Goal: Find specific page/section: Find specific page/section

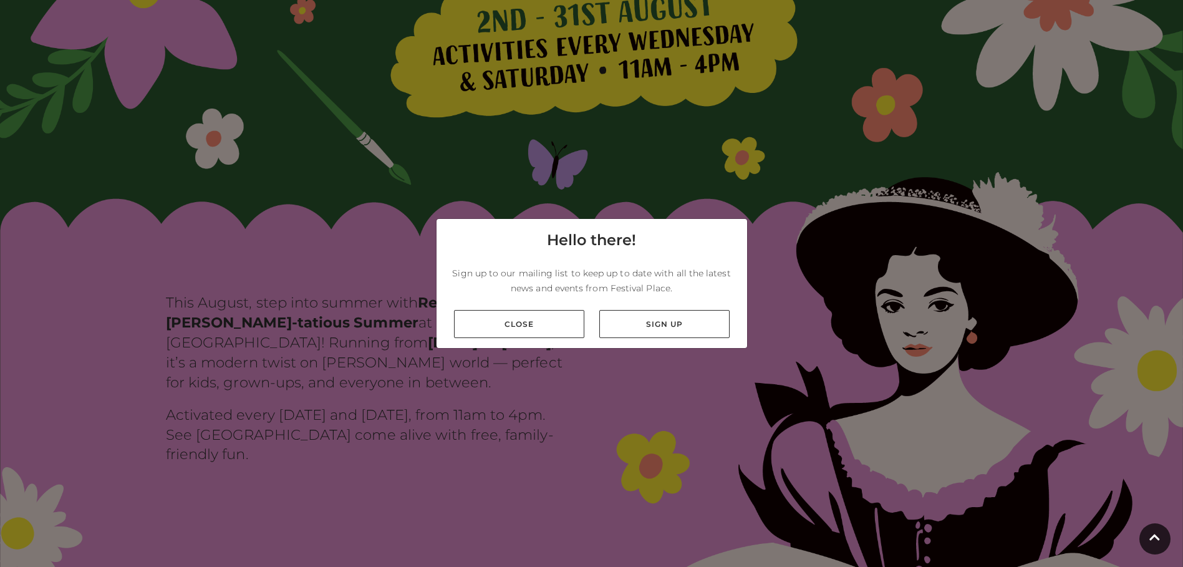
scroll to position [561, 0]
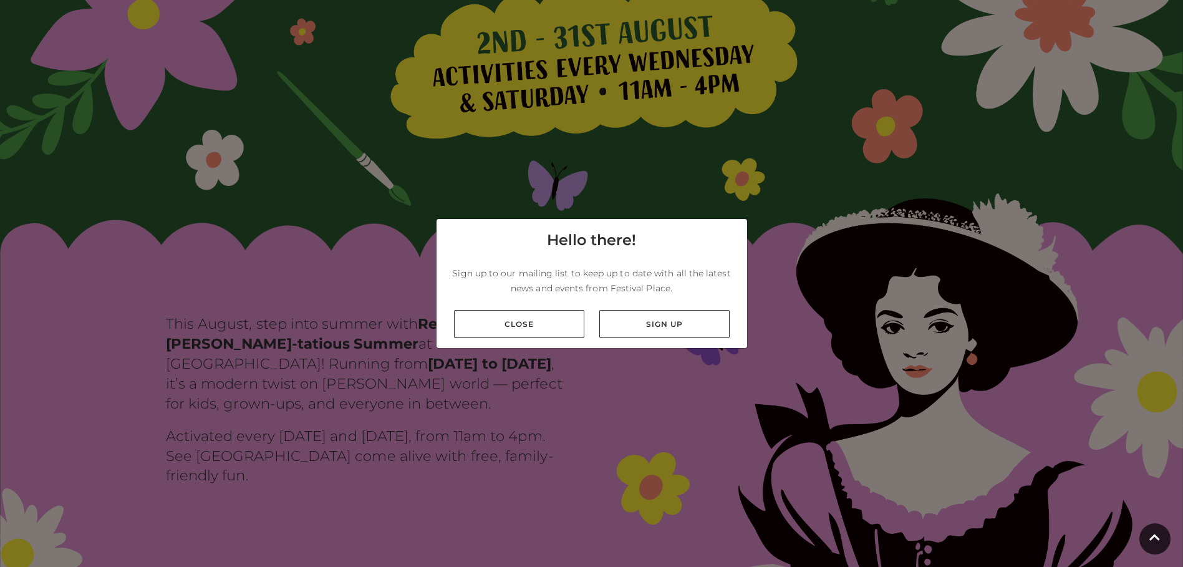
scroll to position [0, 0]
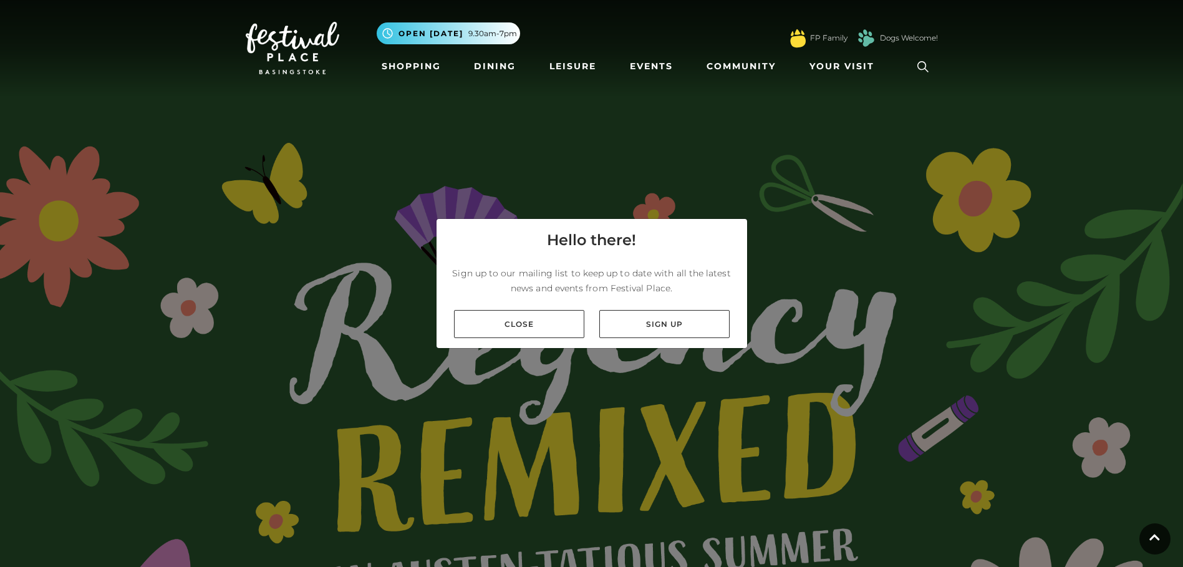
click at [236, 81] on div "Toggle navigation .st5{fill:none;stroke:#FFFFFF;stroke-width:2.29;stroke-miterl…" at bounding box center [591, 48] width 711 height 66
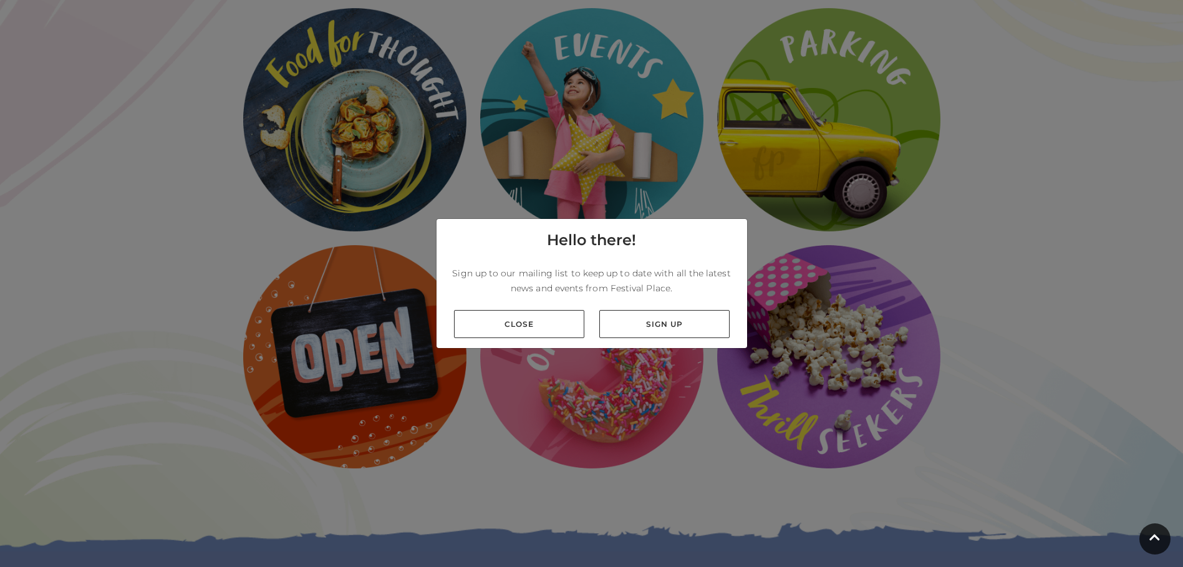
scroll to position [2494, 0]
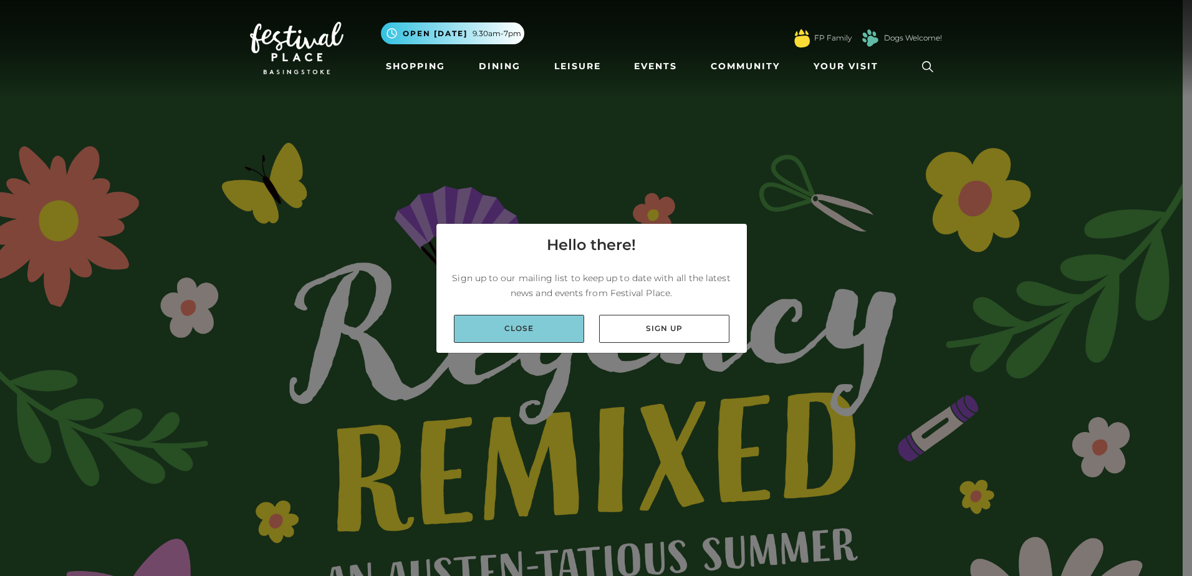
click at [557, 329] on link "Close" at bounding box center [519, 329] width 130 height 28
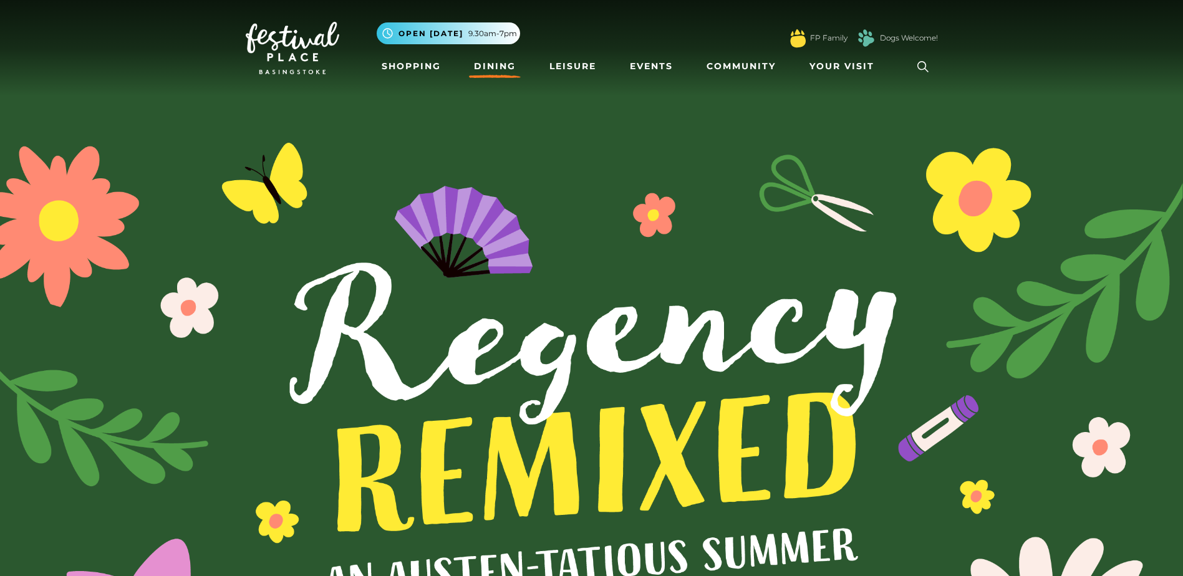
click at [499, 60] on link "Dining" at bounding box center [495, 66] width 52 height 23
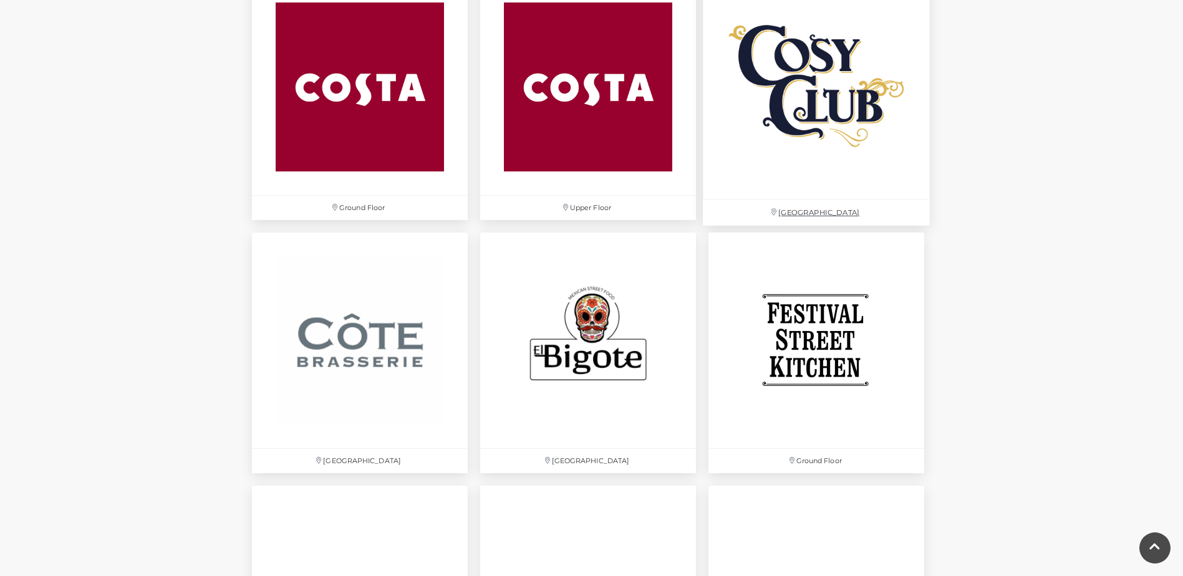
scroll to position [1746, 0]
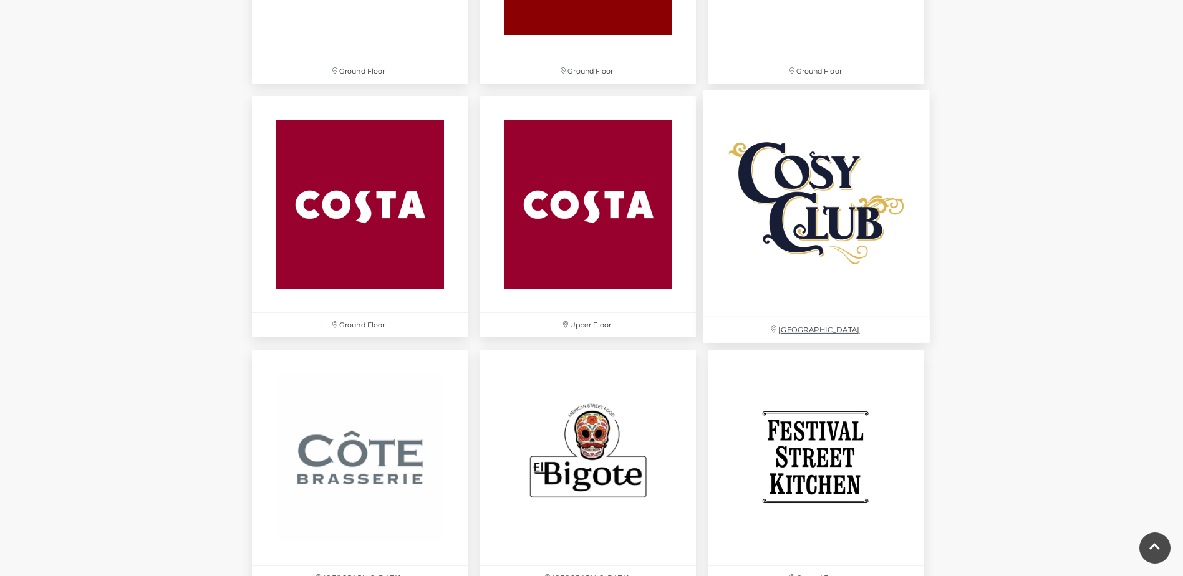
click at [819, 206] on img at bounding box center [816, 203] width 227 height 227
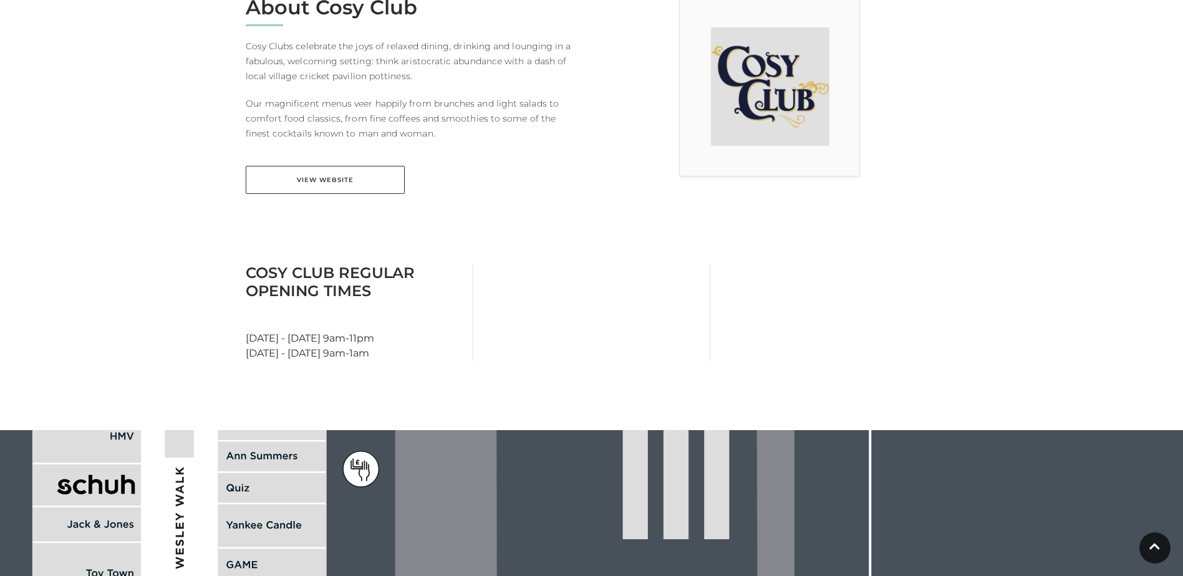
scroll to position [374, 0]
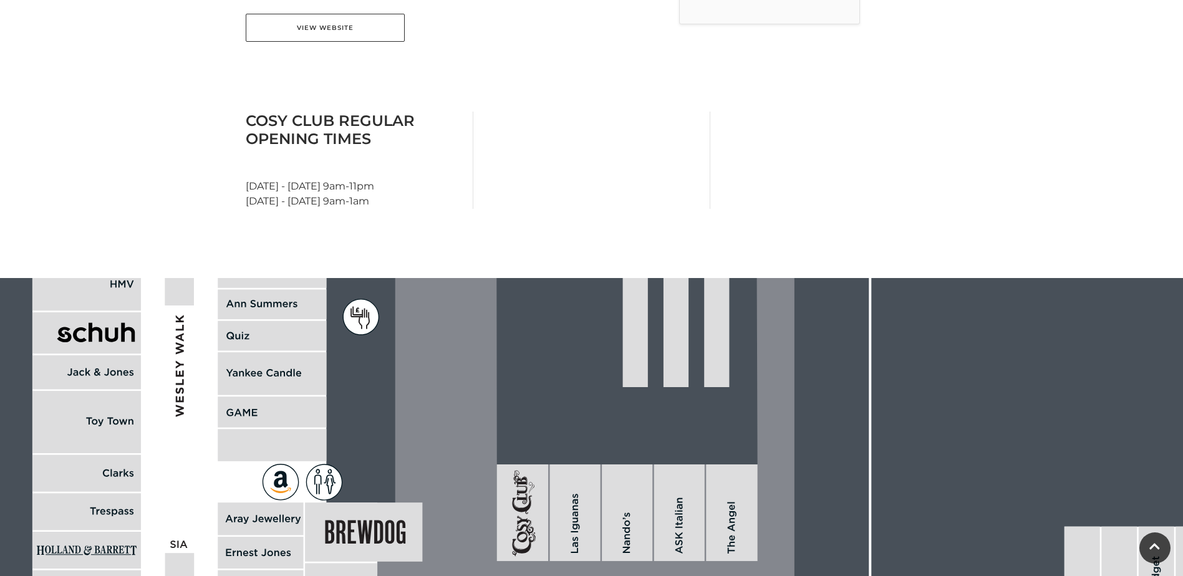
scroll to position [306, 0]
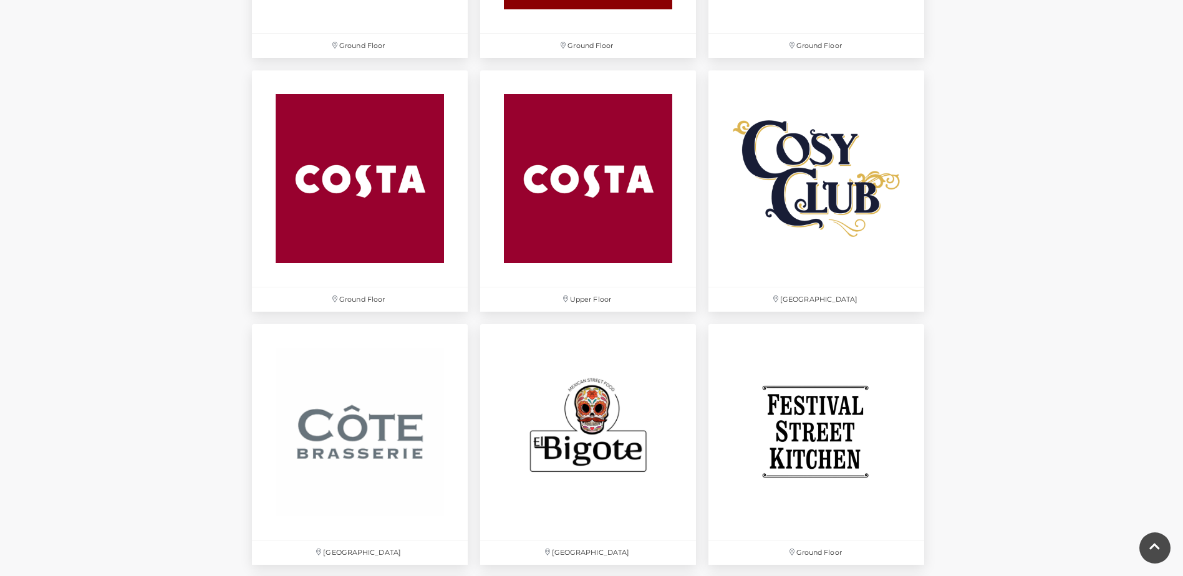
scroll to position [1746, 0]
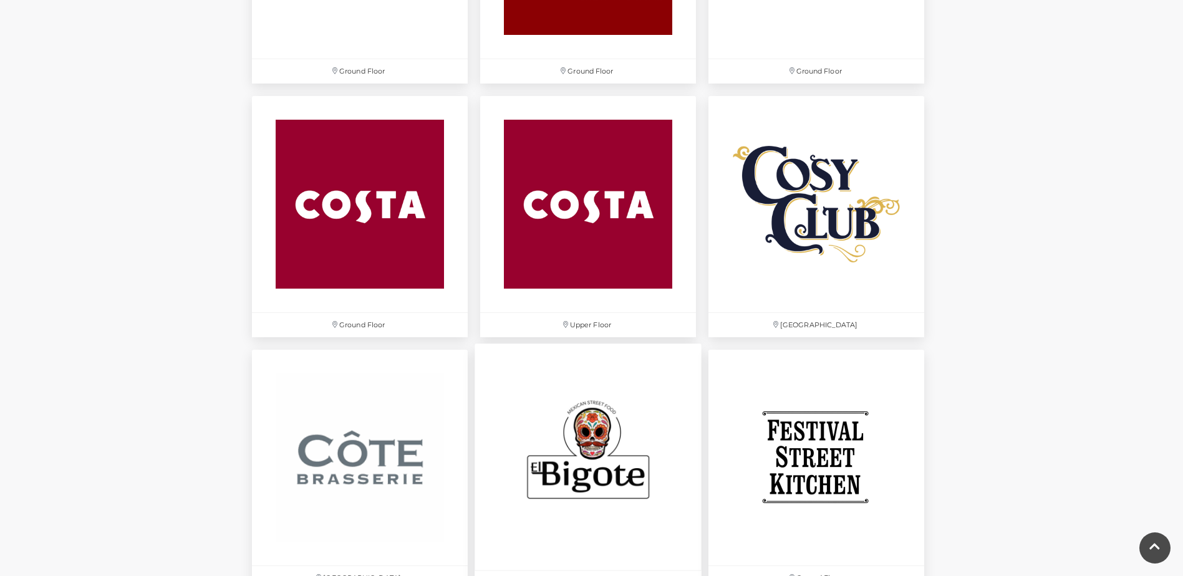
click at [595, 450] on img at bounding box center [587, 457] width 227 height 227
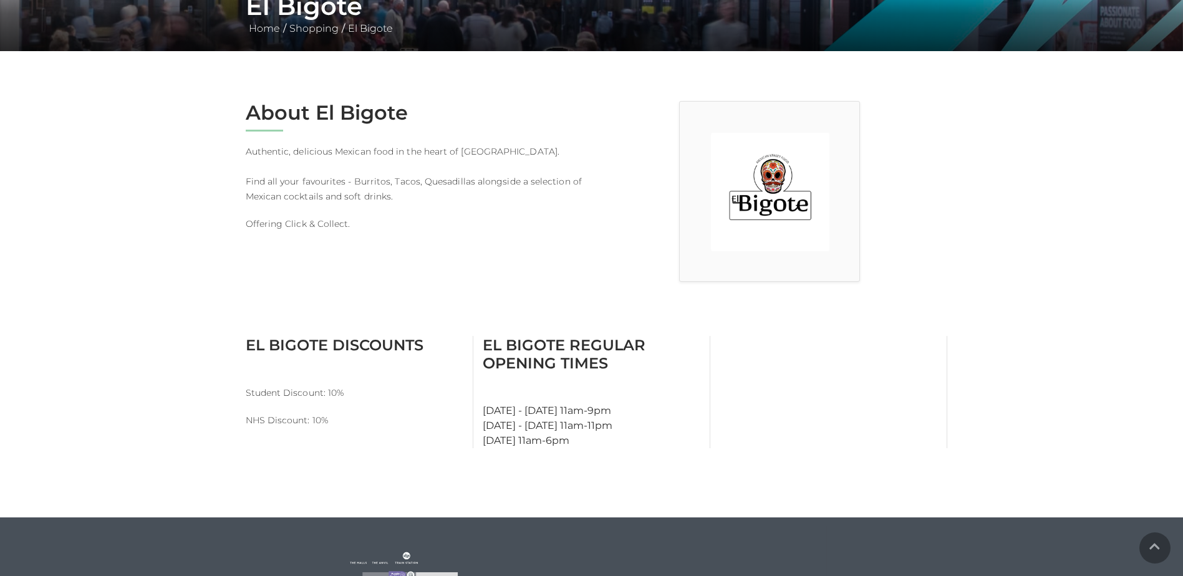
scroll to position [312, 0]
